Goal: Transaction & Acquisition: Purchase product/service

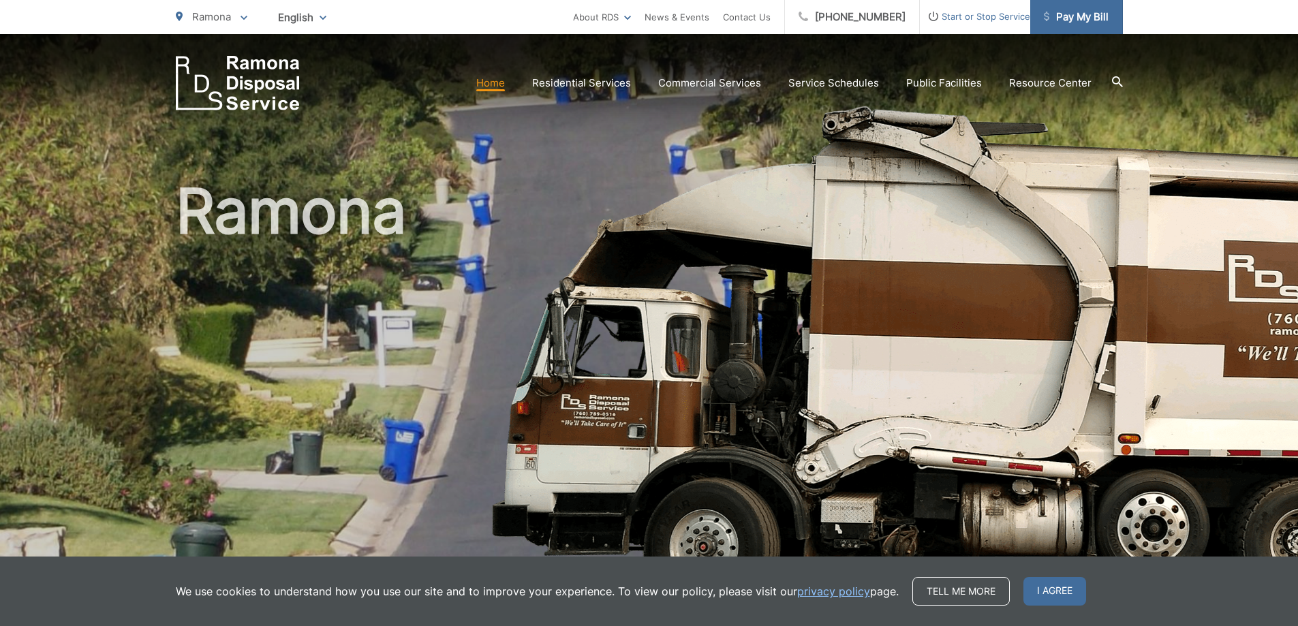
click at [1069, 9] on span "Pay My Bill" at bounding box center [1076, 17] width 65 height 16
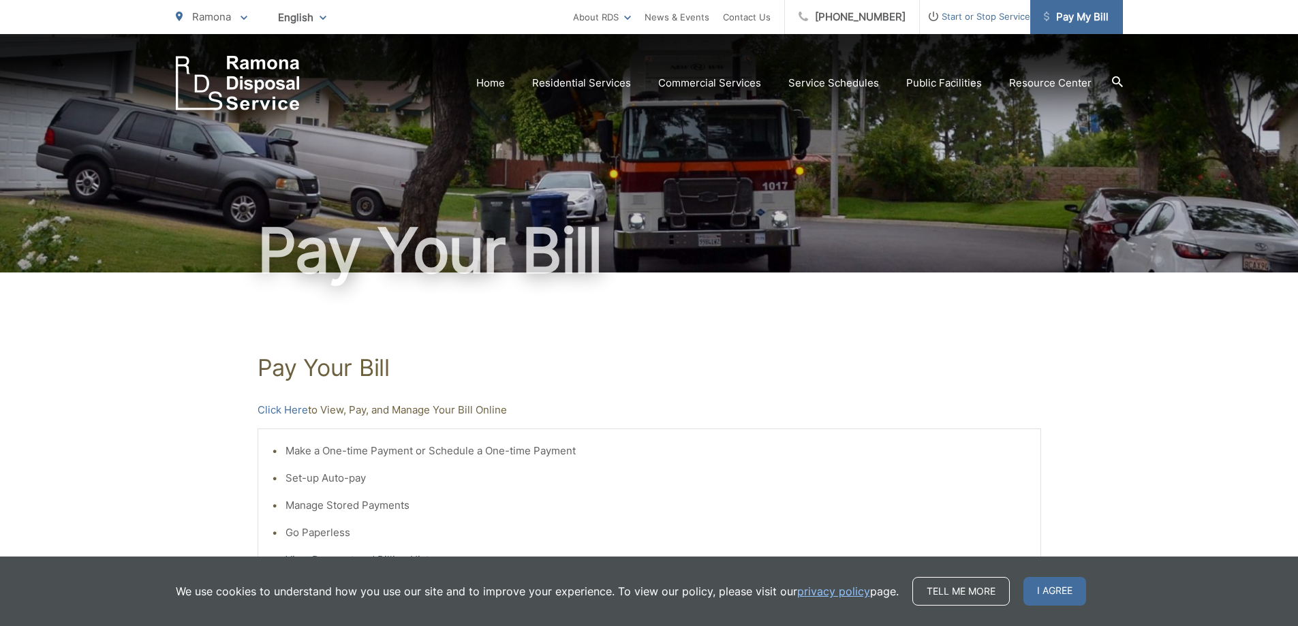
click at [1069, 15] on span "Pay My Bill" at bounding box center [1076, 17] width 65 height 16
click at [290, 415] on link "Click Here" at bounding box center [283, 410] width 50 height 16
